Goal: Communication & Community: Answer question/provide support

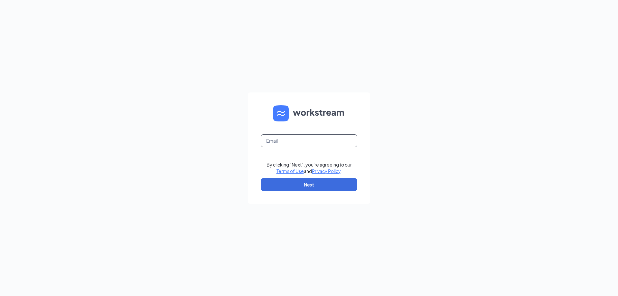
click at [324, 144] on input "text" at bounding box center [309, 140] width 97 height 13
type input "christina.proctor0234@waxcenter.com"
click at [306, 180] on button "Next" at bounding box center [309, 184] width 97 height 13
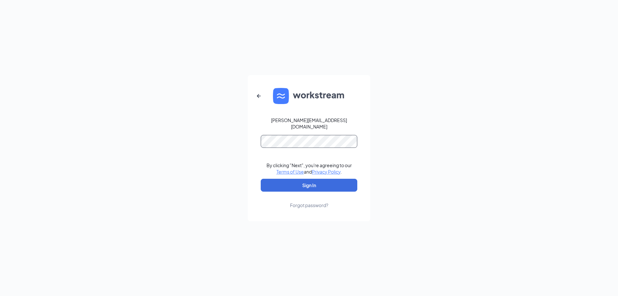
click at [261, 179] on button "Sign In" at bounding box center [309, 185] width 97 height 13
click at [102, 95] on div "christina.proctor0234@waxcenter.com By clicking "Next", you're agreeing to our …" at bounding box center [309, 148] width 618 height 296
click at [261, 179] on button "Sign In" at bounding box center [309, 185] width 97 height 13
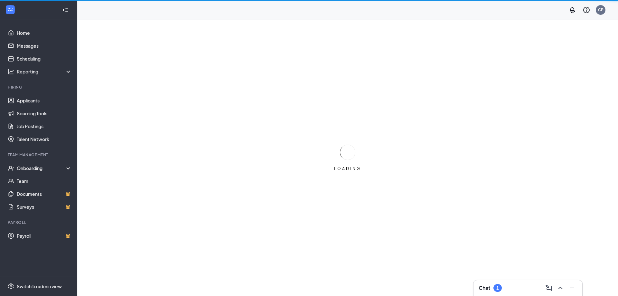
drag, startPoint x: 564, startPoint y: 289, endPoint x: 566, endPoint y: 281, distance: 8.2
click at [568, 289] on icon "Minimize" at bounding box center [572, 288] width 8 height 8
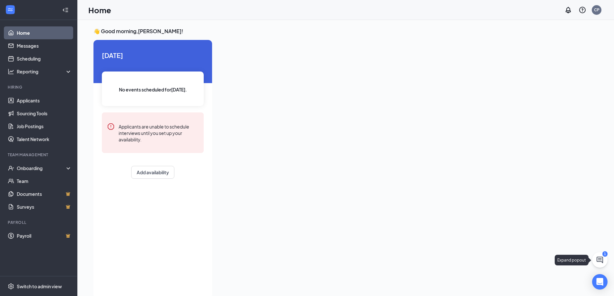
click at [602, 259] on icon "ChatActive" at bounding box center [600, 260] width 8 height 8
click at [559, 285] on icon "ChevronUp" at bounding box center [556, 288] width 8 height 8
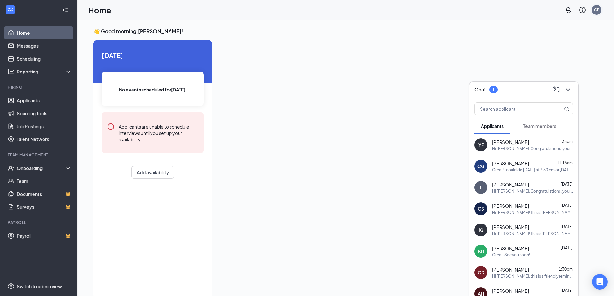
click at [599, 6] on div "CP" at bounding box center [596, 10] width 13 height 13
click at [591, 10] on div "CP" at bounding box center [596, 10] width 10 height 10
click at [552, 98] on div "Log out" at bounding box center [564, 98] width 70 height 6
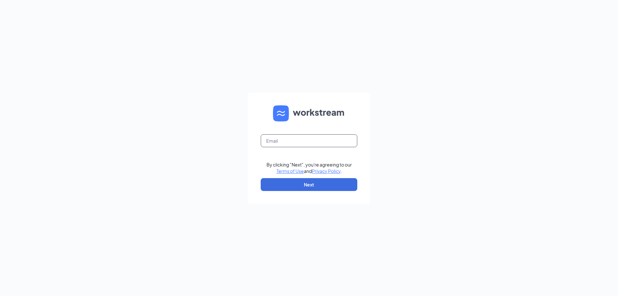
click at [272, 145] on input "text" at bounding box center [309, 140] width 97 height 13
type input "caitlynn.cordle0233@waxcenter.com"
click at [316, 186] on button "Next" at bounding box center [309, 184] width 97 height 13
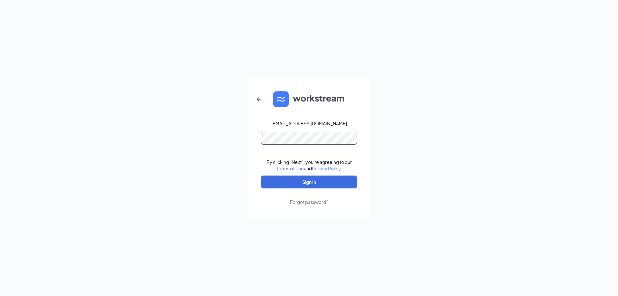
click at [261, 176] on button "Sign In" at bounding box center [309, 182] width 97 height 13
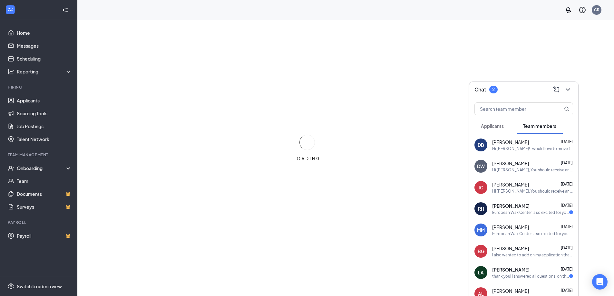
click at [496, 124] on span "Applicants" at bounding box center [492, 126] width 23 height 6
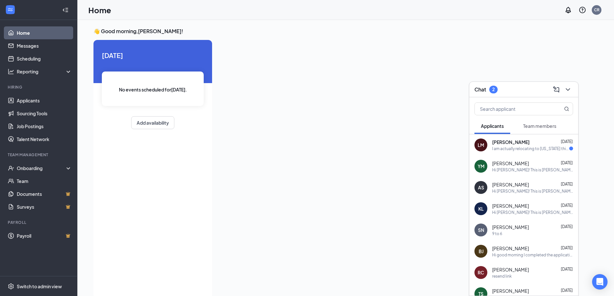
click at [540, 140] on div "London [PERSON_NAME] [DATE]" at bounding box center [532, 142] width 81 height 6
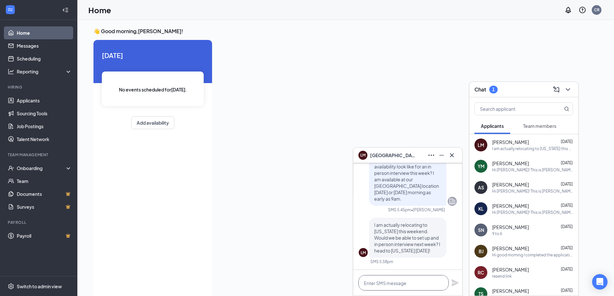
click at [394, 286] on textarea at bounding box center [403, 282] width 90 height 15
type textarea "No worries!"
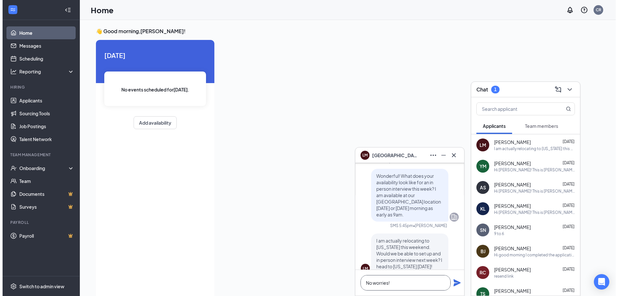
scroll to position [0, 0]
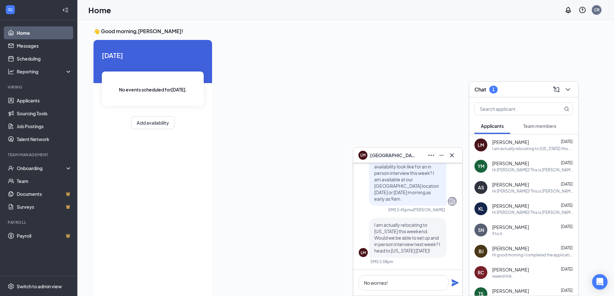
click at [599, 7] on div "CR" at bounding box center [596, 10] width 10 height 10
click at [540, 101] on div "Log out" at bounding box center [564, 98] width 70 height 6
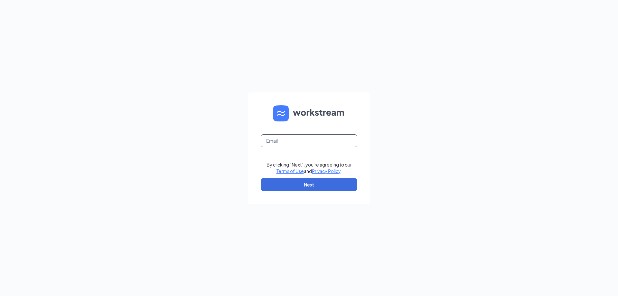
click at [299, 146] on input "text" at bounding box center [309, 140] width 97 height 13
type input "[PERSON_NAME][EMAIL_ADDRESS][DOMAIN_NAME]"
click at [295, 185] on button "Next" at bounding box center [309, 184] width 97 height 13
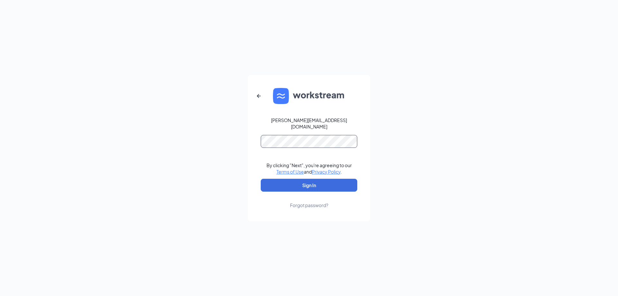
click at [261, 179] on button "Sign In" at bounding box center [309, 185] width 97 height 13
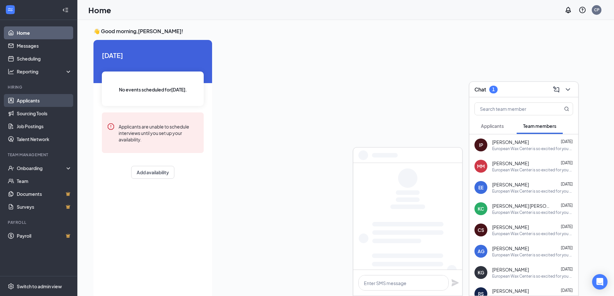
click at [43, 102] on link "Applicants" at bounding box center [44, 100] width 55 height 13
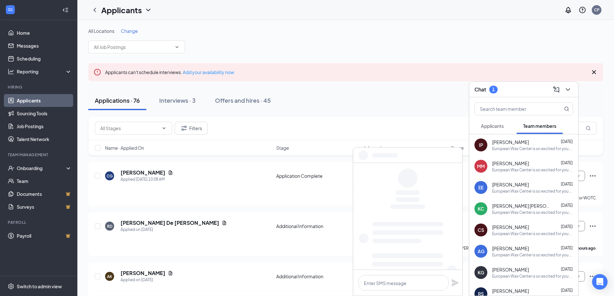
click at [569, 92] on icon "ChevronDown" at bounding box center [568, 90] width 8 height 8
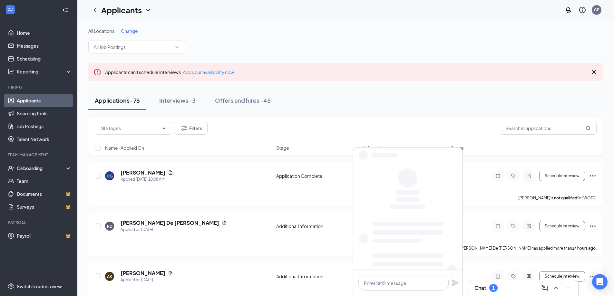
click at [453, 154] on div at bounding box center [407, 155] width 109 height 15
click at [557, 286] on icon "ChevronUp" at bounding box center [556, 288] width 8 height 8
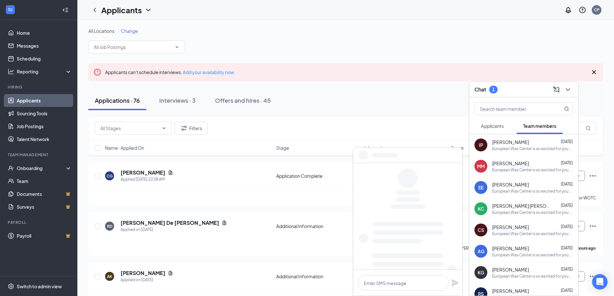
click at [450, 160] on div at bounding box center [407, 155] width 109 height 15
click at [569, 95] on div "Chat 1" at bounding box center [523, 89] width 109 height 15
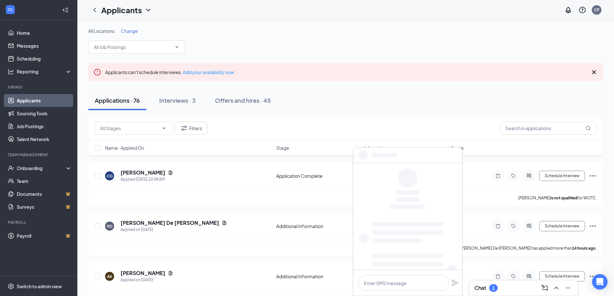
click at [315, 91] on div "Applications · 76 Interviews · 3 Offers and hires · 45" at bounding box center [345, 100] width 514 height 19
click at [146, 51] on span at bounding box center [136, 47] width 97 height 13
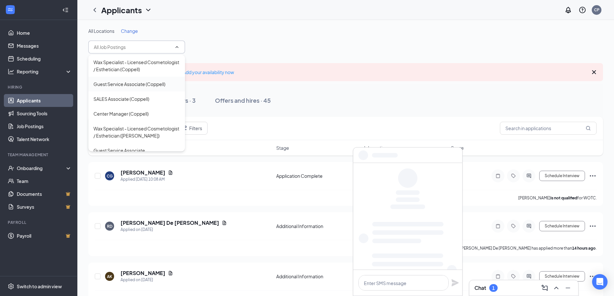
click at [142, 85] on div "Guest Service Associate (Coppell)" at bounding box center [129, 84] width 72 height 7
type input "Guest Service Associate (Coppell)"
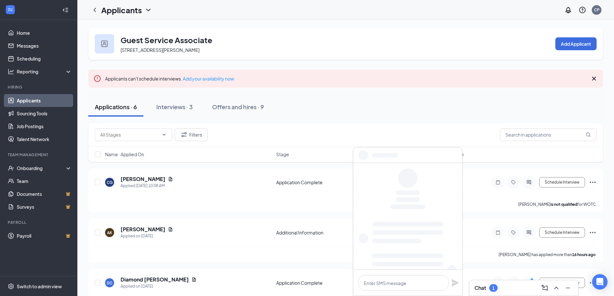
scroll to position [97, 0]
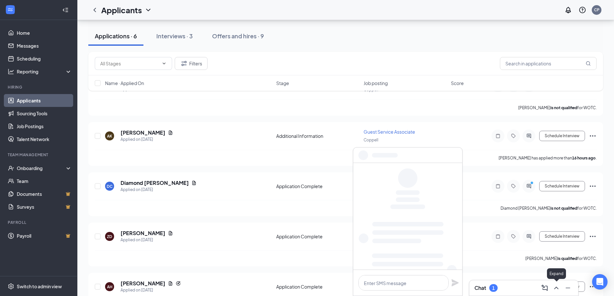
click at [554, 288] on icon "ChevronUp" at bounding box center [556, 288] width 8 height 8
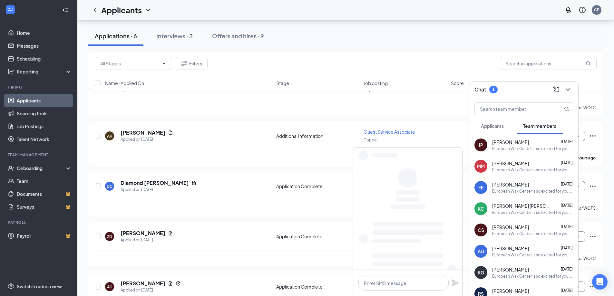
click at [506, 128] on button "Applicants" at bounding box center [492, 126] width 36 height 16
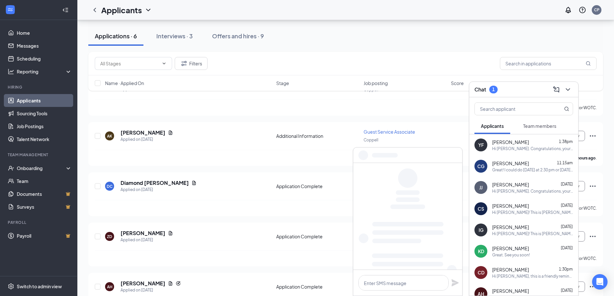
click at [522, 148] on div "Hi Yetsy Fernandez. Congratulations, your meeting with European Wax Center for …" at bounding box center [532, 148] width 81 height 5
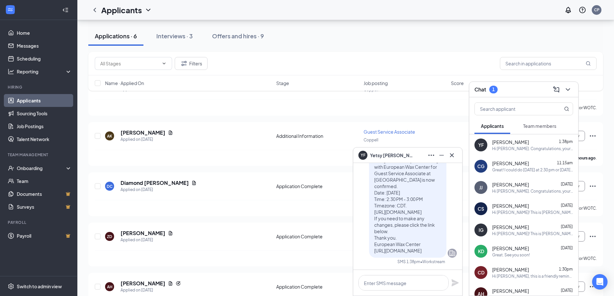
click at [521, 162] on span "CHASTITY GUICE" at bounding box center [510, 163] width 37 height 6
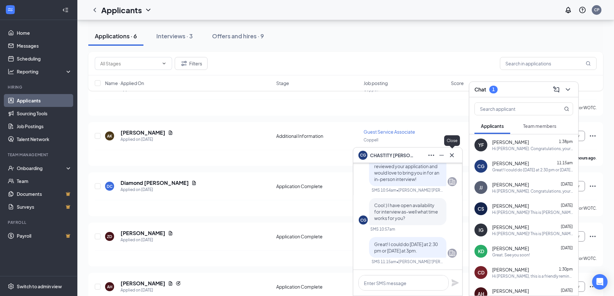
click at [449, 156] on icon "Cross" at bounding box center [452, 155] width 8 height 8
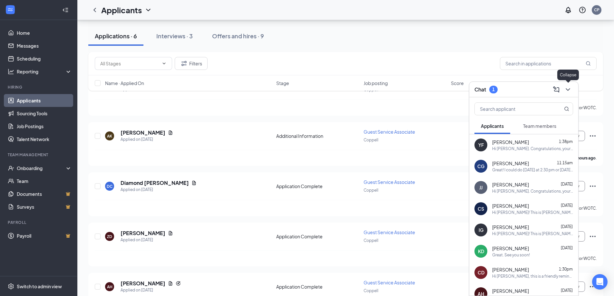
click at [571, 92] on icon "ChevronDown" at bounding box center [568, 90] width 8 height 8
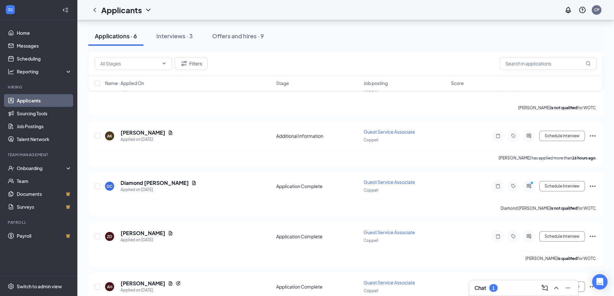
click at [34, 109] on link "Sourcing Tools" at bounding box center [44, 113] width 55 height 13
click at [35, 102] on link "Applicants" at bounding box center [44, 100] width 55 height 13
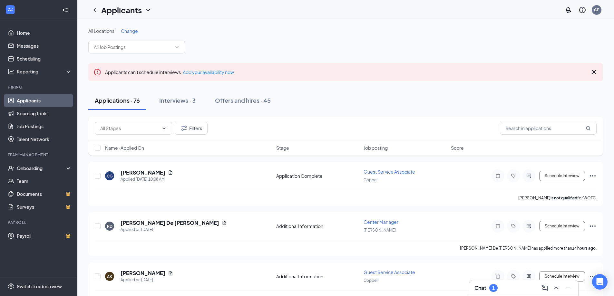
click at [113, 47] on input "text" at bounding box center [133, 46] width 78 height 7
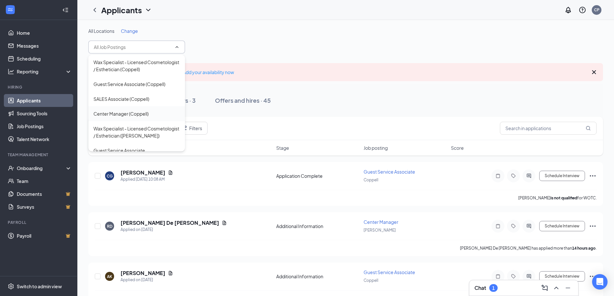
click at [125, 115] on div "Center Manager (Coppell)" at bounding box center [120, 113] width 55 height 7
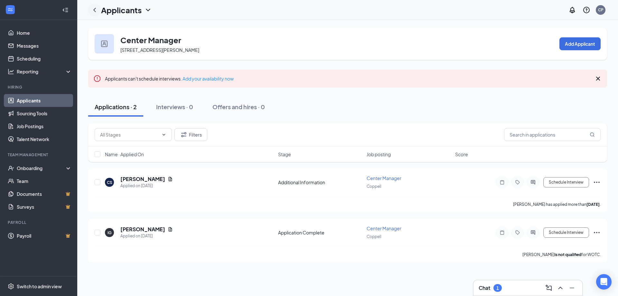
click at [90, 7] on div at bounding box center [94, 10] width 13 height 13
click at [92, 8] on icon "ChevronLeft" at bounding box center [95, 10] width 8 height 8
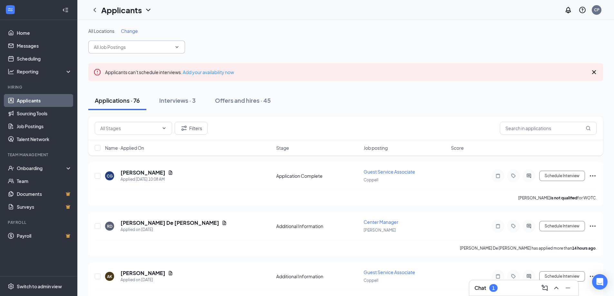
click at [104, 47] on input "text" at bounding box center [133, 46] width 78 height 7
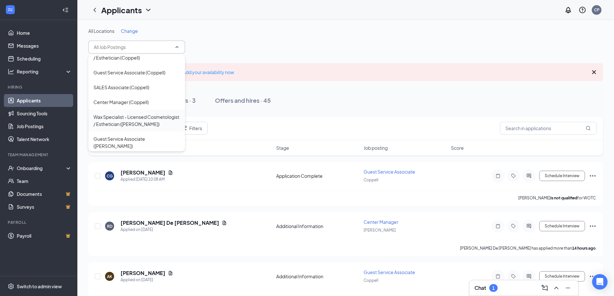
scroll to position [21, 0]
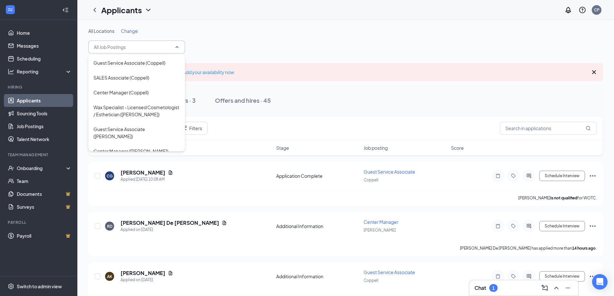
drag, startPoint x: 143, startPoint y: 139, endPoint x: 335, endPoint y: 134, distance: 192.7
click at [143, 144] on div "Center Manager (Denton)" at bounding box center [136, 151] width 97 height 15
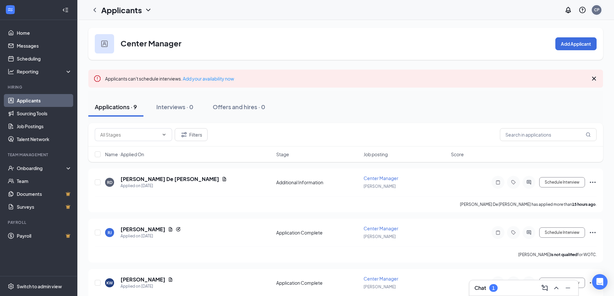
click at [597, 12] on div "CP" at bounding box center [596, 9] width 5 height 5
click at [568, 77] on li "Log out" at bounding box center [546, 72] width 43 height 10
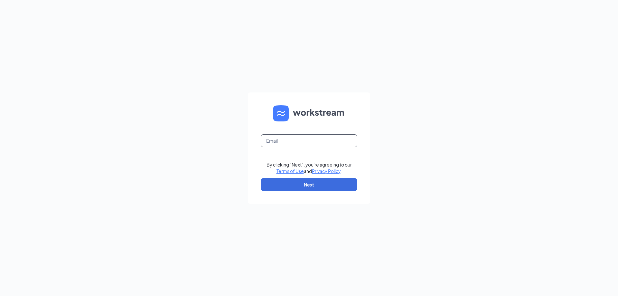
click at [275, 143] on input "text" at bounding box center [309, 140] width 97 height 13
type input "[EMAIL_ADDRESS][DOMAIN_NAME]"
click at [314, 182] on button "Next" at bounding box center [309, 184] width 97 height 13
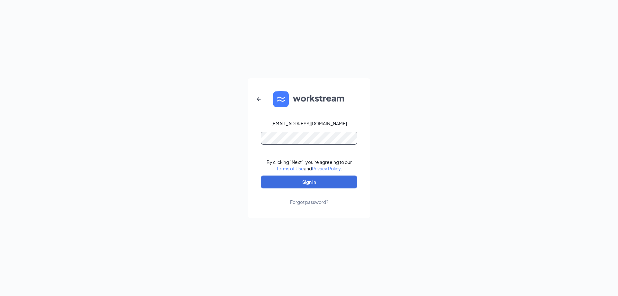
click at [261, 176] on button "Sign In" at bounding box center [309, 182] width 97 height 13
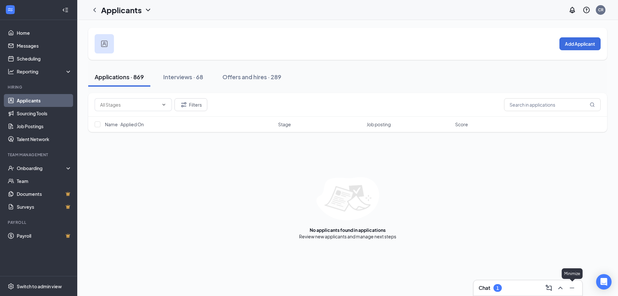
click at [565, 285] on button at bounding box center [561, 288] width 10 height 10
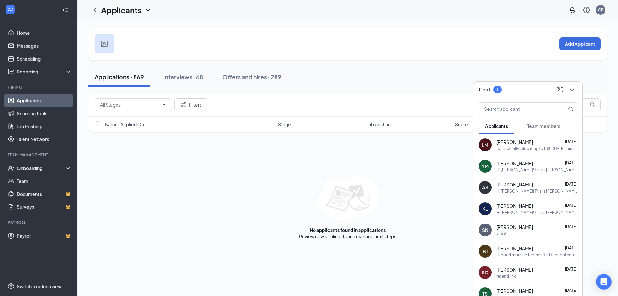
click at [515, 146] on div "I am actually relocating to [US_STATE] this weekend. Would we be able to set up…" at bounding box center [537, 148] width 81 height 5
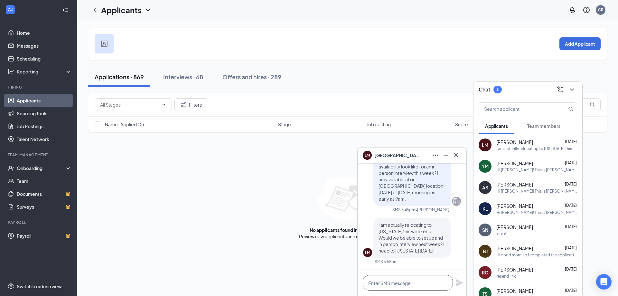
click at [405, 286] on textarea at bounding box center [408, 282] width 90 height 15
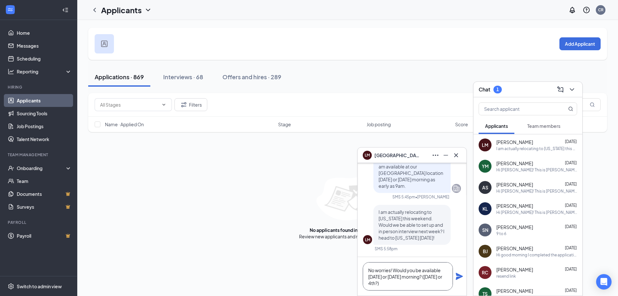
drag, startPoint x: 391, startPoint y: 271, endPoint x: 344, endPoint y: 262, distance: 47.9
click at [343, 266] on div "LM [GEOGRAPHIC_DATA] [PERSON_NAME] [GEOGRAPHIC_DATA] [PERSON_NAME] Applicant Ce…" at bounding box center [347, 158] width 541 height 276
click at [415, 284] on textarea "Of course! Would you be available [DATE] or [DATE] morning? ([DATE] or 4th?)" at bounding box center [408, 276] width 90 height 28
type textarea "Of course! Would you be available [DATE] or [DATE] morning? ([DATE] or 4th?)"
click at [460, 277] on icon "Plane" at bounding box center [459, 276] width 7 height 7
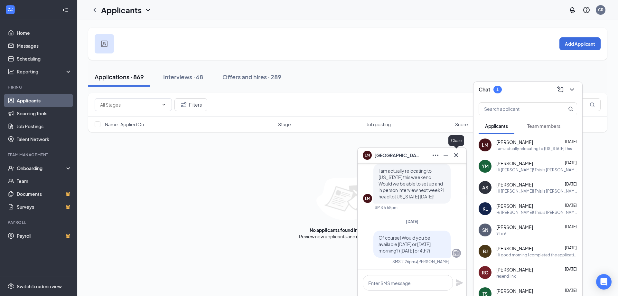
click at [458, 153] on icon "Cross" at bounding box center [457, 155] width 8 height 8
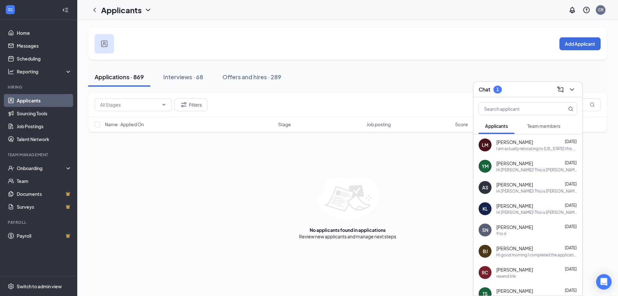
click at [516, 166] on span "[PERSON_NAME]" at bounding box center [515, 163] width 37 height 6
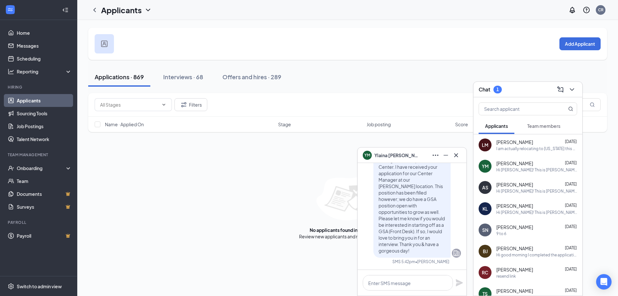
click at [527, 193] on div "Hi [PERSON_NAME]! This is [PERSON_NAME], the District Manager for European Wax …" at bounding box center [537, 190] width 81 height 5
click at [521, 204] on span "[PERSON_NAME]" at bounding box center [515, 206] width 37 height 6
click at [520, 248] on span "[PERSON_NAME]" at bounding box center [515, 248] width 37 height 6
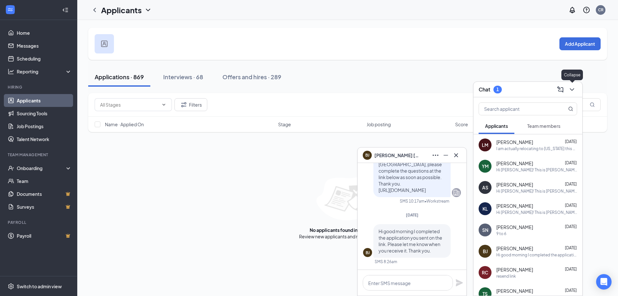
click at [575, 90] on icon "ChevronDown" at bounding box center [572, 90] width 8 height 8
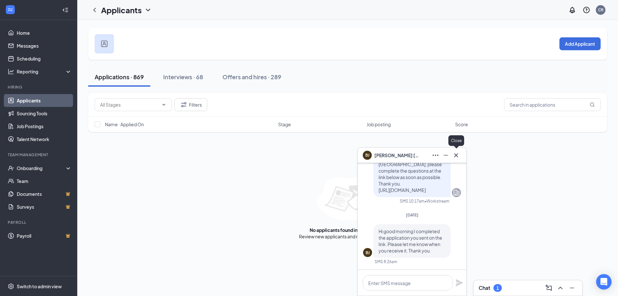
drag, startPoint x: 454, startPoint y: 156, endPoint x: 460, endPoint y: 156, distance: 6.1
click at [454, 155] on icon "Cross" at bounding box center [457, 155] width 8 height 8
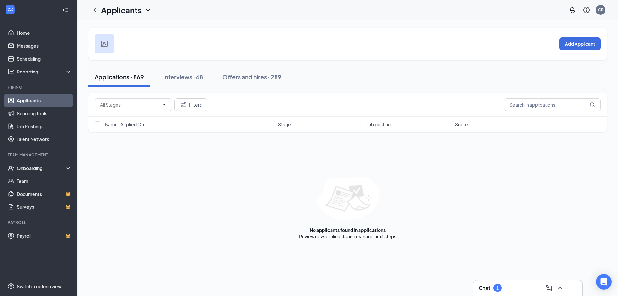
click at [64, 102] on link "Applicants" at bounding box center [44, 100] width 55 height 13
